Goal: Navigation & Orientation: Find specific page/section

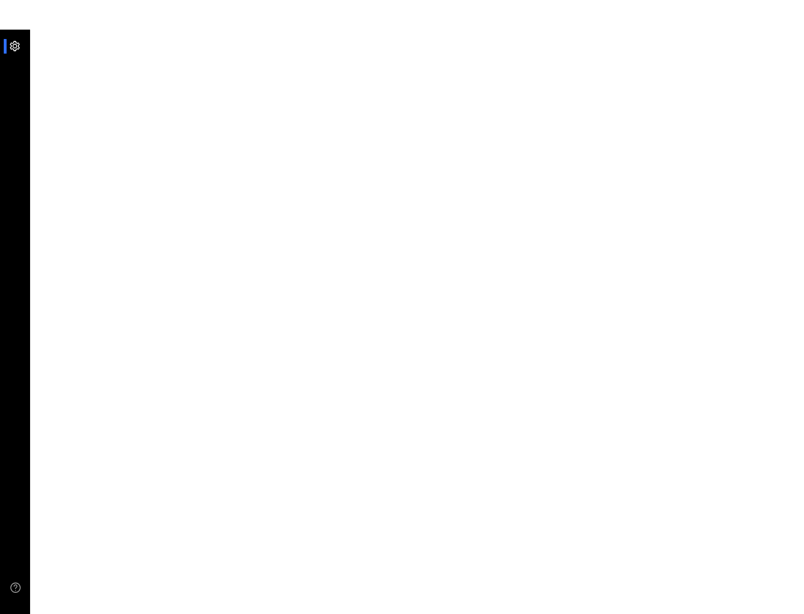
click at [8, 49] on li at bounding box center [15, 46] width 23 height 15
click at [14, 49] on div at bounding box center [19, 46] width 20 height 15
